Goal: Task Accomplishment & Management: Use online tool/utility

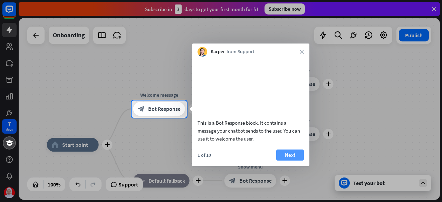
click at [291, 161] on button "Next" at bounding box center [290, 155] width 28 height 11
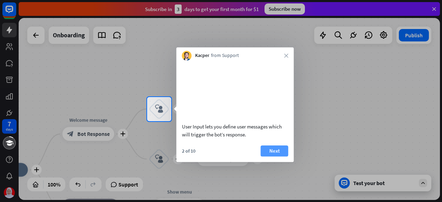
click at [279, 156] on button "Next" at bounding box center [275, 150] width 28 height 11
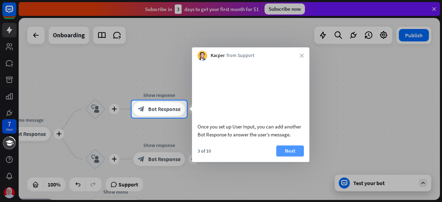
click at [289, 156] on button "Next" at bounding box center [290, 150] width 28 height 11
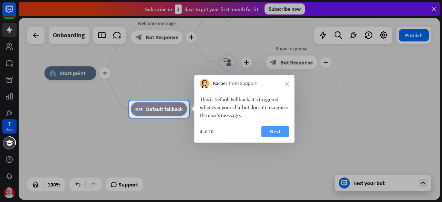
click at [268, 134] on button "Next" at bounding box center [275, 131] width 28 height 11
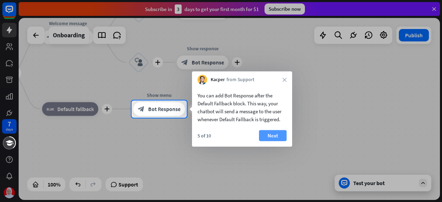
click at [274, 134] on button "Next" at bounding box center [273, 135] width 28 height 11
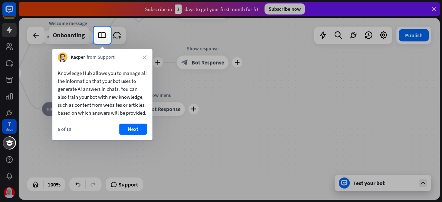
click at [127, 131] on div "Knowledge Hub allows you to manage all the information that your bot uses to ge…" at bounding box center [102, 101] width 100 height 78
click at [130, 133] on button "Next" at bounding box center [133, 129] width 28 height 11
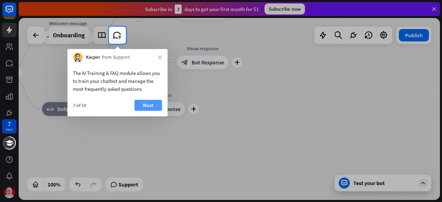
click at [153, 104] on button "Next" at bounding box center [148, 105] width 28 height 11
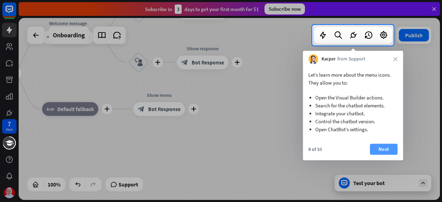
click at [376, 151] on button "Next" at bounding box center [384, 149] width 28 height 11
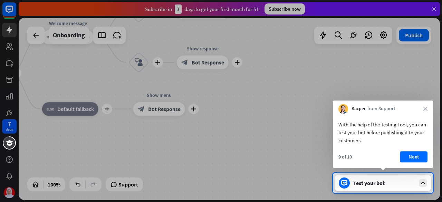
click at [275, 8] on div at bounding box center [221, 86] width 442 height 173
click at [411, 163] on div "9 of 10 Next" at bounding box center [383, 159] width 100 height 17
click at [411, 156] on button "Next" at bounding box center [414, 156] width 28 height 11
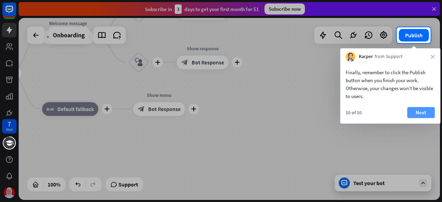
click at [416, 112] on button "Next" at bounding box center [421, 112] width 28 height 11
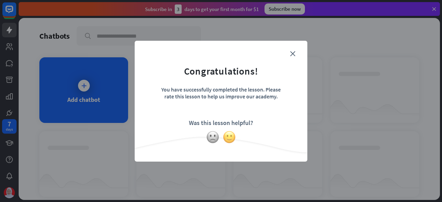
click at [229, 140] on img at bounding box center [229, 137] width 13 height 13
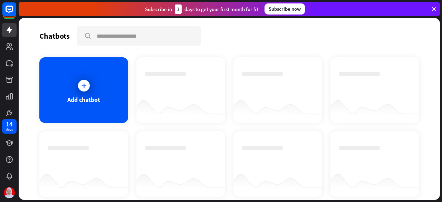
click at [278, 11] on div "Subscribe now" at bounding box center [284, 8] width 40 height 11
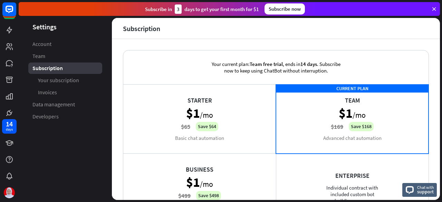
click at [235, 92] on div "Starter $1 /mo $65 Save $64 Basic chat automation" at bounding box center [199, 118] width 153 height 69
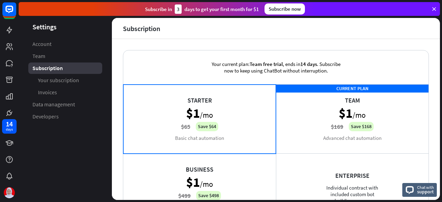
click at [303, 104] on div "CURRENT PLAN Team $1 /mo $169 Save $168 Advanced chat automation" at bounding box center [352, 118] width 153 height 69
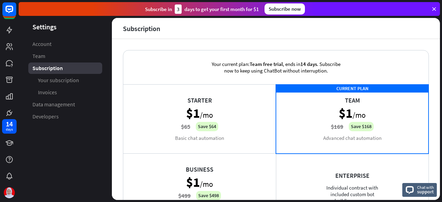
click at [432, 9] on icon at bounding box center [434, 9] width 6 height 6
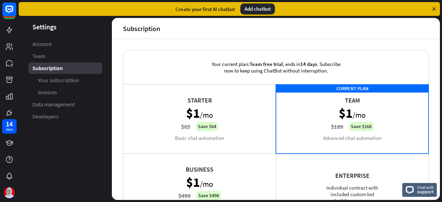
click at [432, 10] on icon at bounding box center [434, 9] width 6 height 6
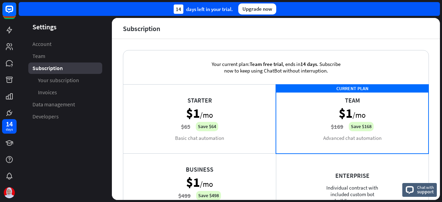
click at [113, 130] on div "Your current plan: Team free trial , ends [DATE] . Subscribe now to keep using …" at bounding box center [276, 119] width 328 height 161
click at [10, 50] on icon at bounding box center [9, 46] width 8 height 8
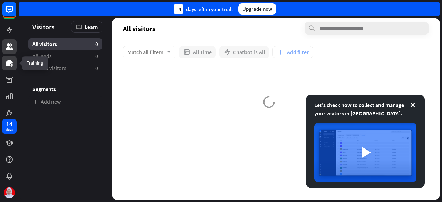
click at [11, 69] on link at bounding box center [9, 63] width 15 height 15
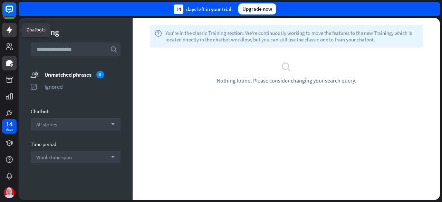
click at [13, 32] on icon at bounding box center [9, 30] width 8 height 8
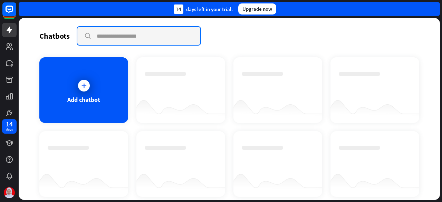
click at [119, 44] on input "text" at bounding box center [138, 36] width 123 height 18
type input "**********"
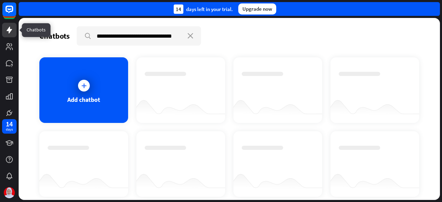
scroll to position [0, 0]
click at [7, 35] on link at bounding box center [9, 30] width 15 height 15
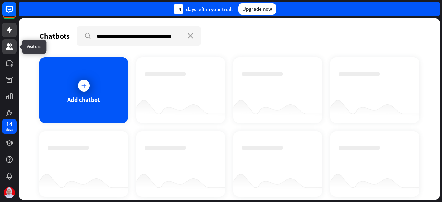
click at [8, 42] on icon at bounding box center [9, 46] width 8 height 8
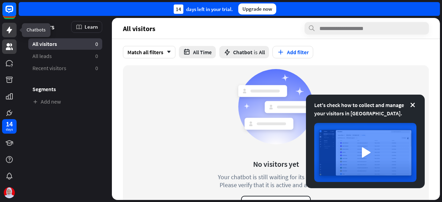
click at [11, 31] on icon at bounding box center [9, 30] width 8 height 8
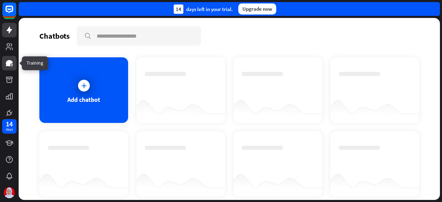
click at [12, 56] on link at bounding box center [9, 63] width 15 height 15
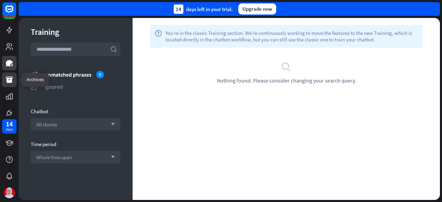
click at [13, 78] on icon at bounding box center [9, 80] width 8 height 8
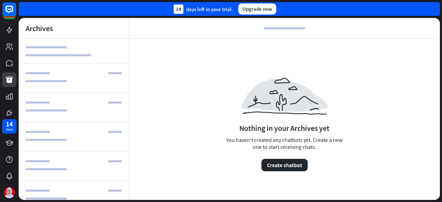
click at [8, 104] on div at bounding box center [9, 58] width 19 height 117
click at [21, 18] on div "14 days left in your trial. Upgrade now" at bounding box center [230, 9] width 423 height 18
click at [5, 31] on link at bounding box center [9, 30] width 15 height 15
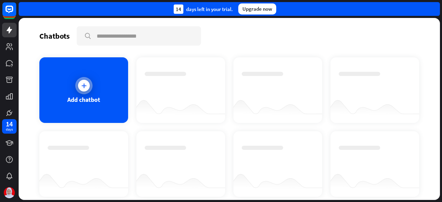
click at [117, 82] on div "Add chatbot" at bounding box center [83, 90] width 89 height 66
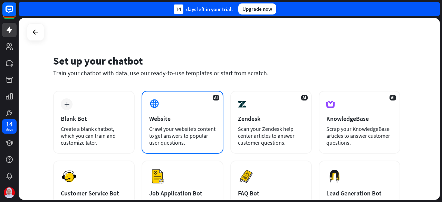
click at [193, 140] on div "Crawl your website’s content to get answers to popular user questions." at bounding box center [182, 135] width 66 height 21
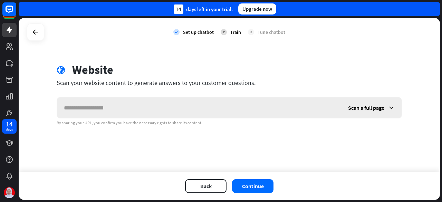
click at [197, 112] on input "text" at bounding box center [199, 107] width 284 height 21
click at [380, 109] on span "Scan a full page" at bounding box center [366, 107] width 36 height 7
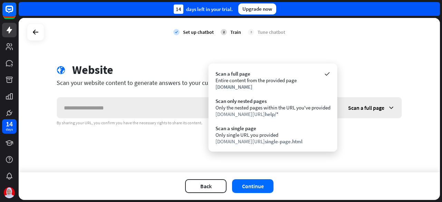
click at [380, 109] on span "Scan a full page" at bounding box center [366, 107] width 36 height 7
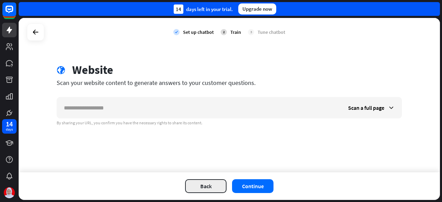
click at [220, 185] on button "Back" at bounding box center [205, 186] width 41 height 14
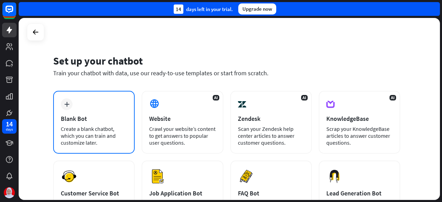
click at [102, 108] on div "plus Blank Bot Create a blank chatbot, which you can train and customize later." at bounding box center [93, 122] width 81 height 63
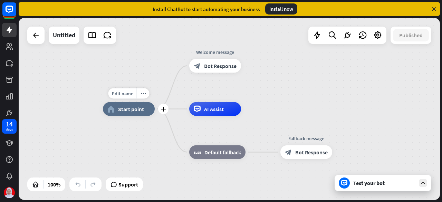
click at [164, 109] on icon "plus" at bounding box center [163, 109] width 5 height 5
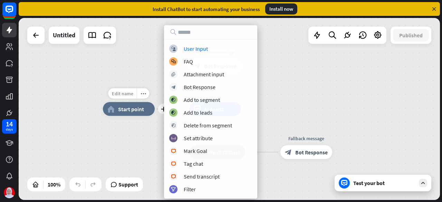
click at [127, 93] on span "Edit name" at bounding box center [122, 93] width 21 height 6
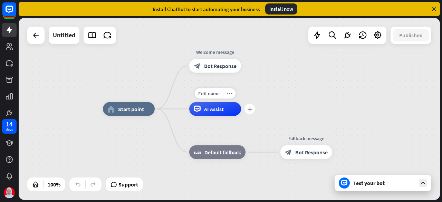
click at [202, 109] on div "AI Assist" at bounding box center [215, 109] width 52 height 14
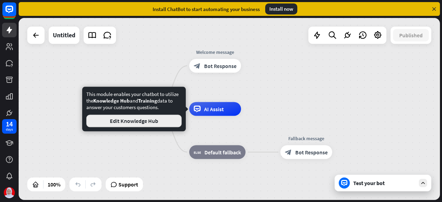
click at [164, 123] on button "Edit Knowledge Hub" at bounding box center [133, 121] width 95 height 12
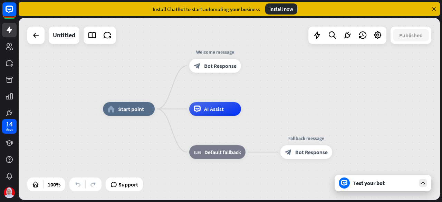
click at [422, 180] on icon at bounding box center [423, 183] width 6 height 6
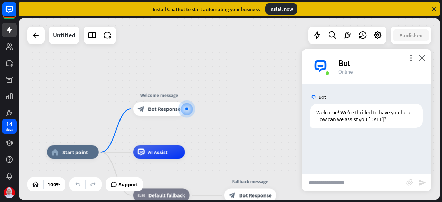
click at [422, 180] on icon "send" at bounding box center [422, 183] width 8 height 8
click at [386, 176] on input "text" at bounding box center [354, 182] width 105 height 17
type input "*"
type input "**********"
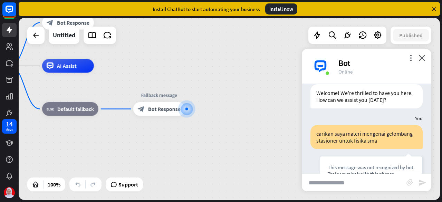
scroll to position [81, 0]
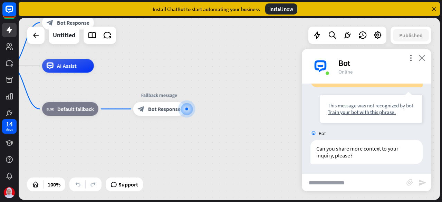
click at [422, 59] on icon "close" at bounding box center [421, 58] width 7 height 7
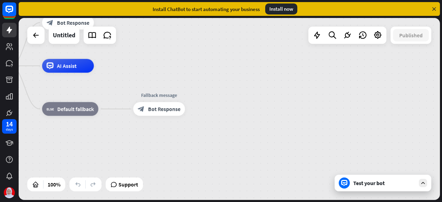
click at [300, 124] on div "home_2 Start point Welcome message block_bot_response Bot Response AI Assist bl…" at bounding box center [166, 157] width 421 height 182
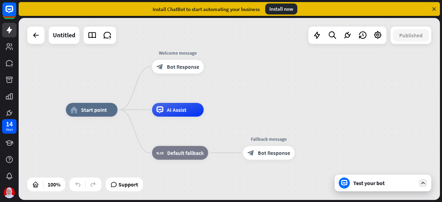
drag, startPoint x: 114, startPoint y: 89, endPoint x: 223, endPoint y: 133, distance: 118.2
click at [223, 133] on div "home_2 Start point Welcome message block_bot_response Bot Response AI Assist bl…" at bounding box center [276, 201] width 420 height 182
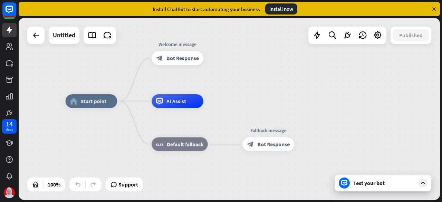
drag, startPoint x: 223, startPoint y: 133, endPoint x: 223, endPoint y: 125, distance: 8.7
click at [223, 125] on div "home_2 Start point Welcome message block_bot_response Bot Response AI Assist bl…" at bounding box center [276, 192] width 420 height 182
